Goal: Task Accomplishment & Management: Use online tool/utility

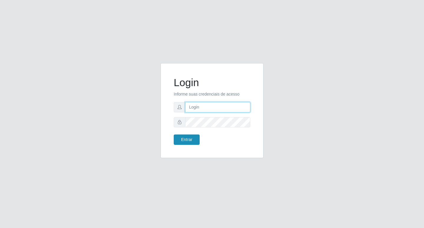
type input "rejane@bcruzarmas"
click at [185, 140] on button "Entrar" at bounding box center [187, 139] width 26 height 10
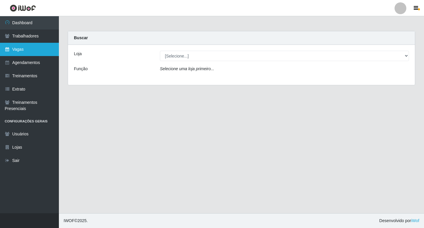
click at [19, 51] on link "Vagas" at bounding box center [29, 49] width 59 height 13
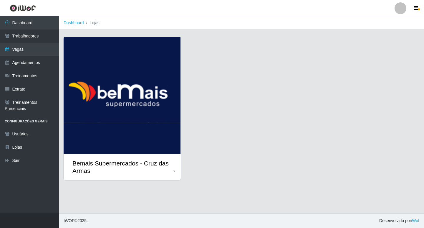
click at [122, 106] on img at bounding box center [122, 95] width 117 height 116
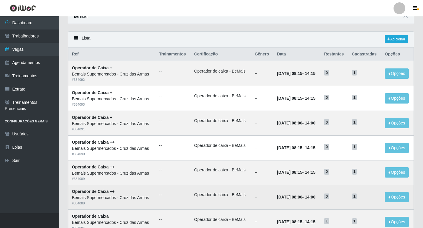
scroll to position [59, 0]
